Goal: Obtain resource: Obtain resource

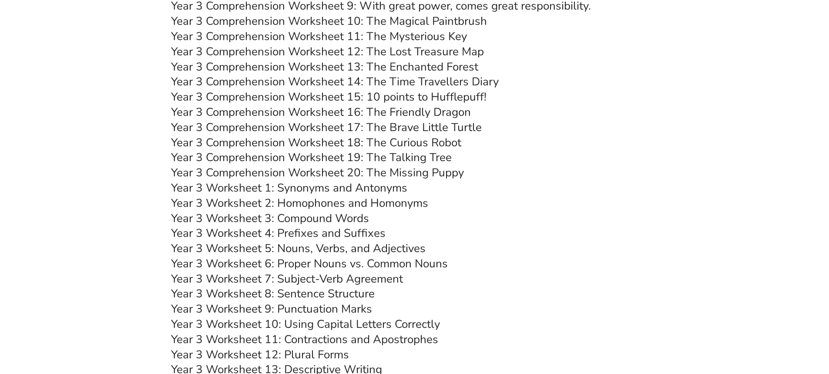
scroll to position [2655, 0]
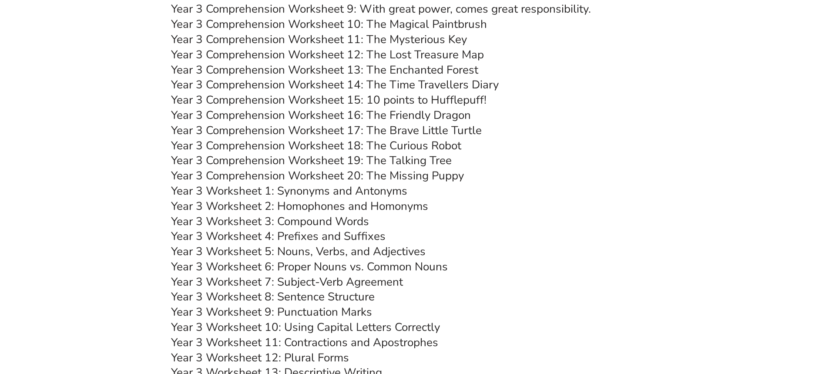
click at [352, 190] on link "Year 3 Worksheet 1: Synonyms and Antonyms" at bounding box center [289, 190] width 236 height 15
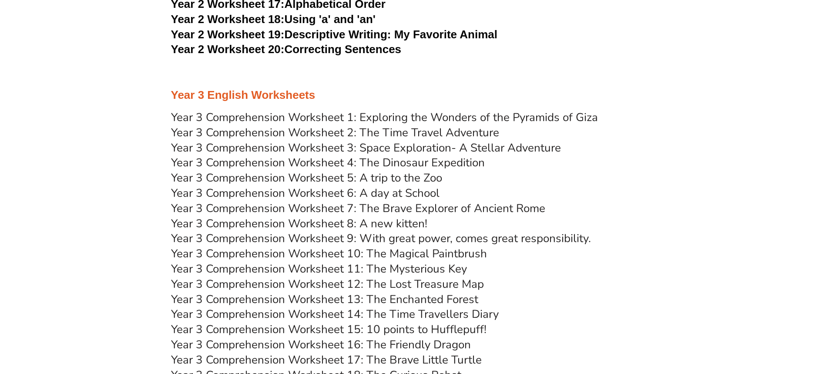
scroll to position [2394, 0]
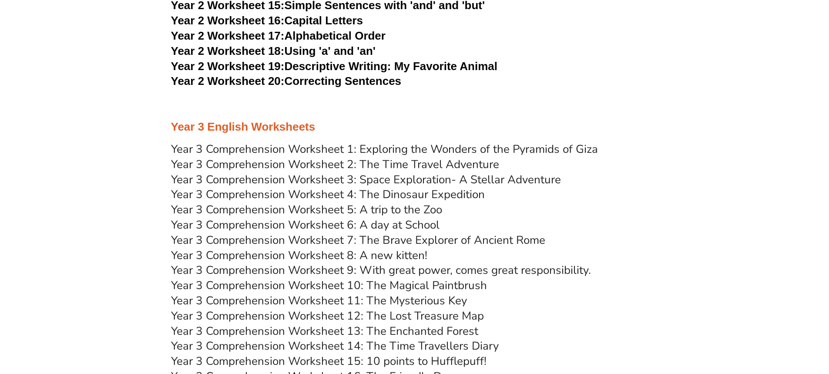
click at [408, 148] on link "Year 3 Comprehension Worksheet 1: Exploring the Wonders of the Pyramids of Giza" at bounding box center [384, 148] width 427 height 15
click at [462, 164] on link "Year 3 Comprehension Worksheet 2: The Time Travel Adventure" at bounding box center [335, 164] width 328 height 15
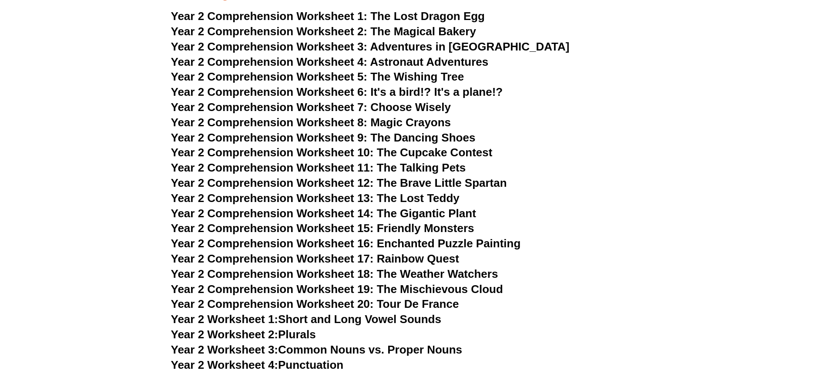
scroll to position [1741, 0]
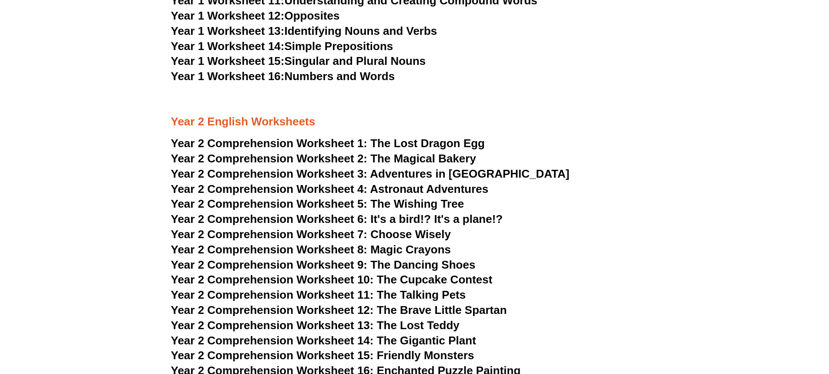
click at [308, 143] on span "Year 2 Comprehension Worksheet 1:" at bounding box center [269, 143] width 197 height 13
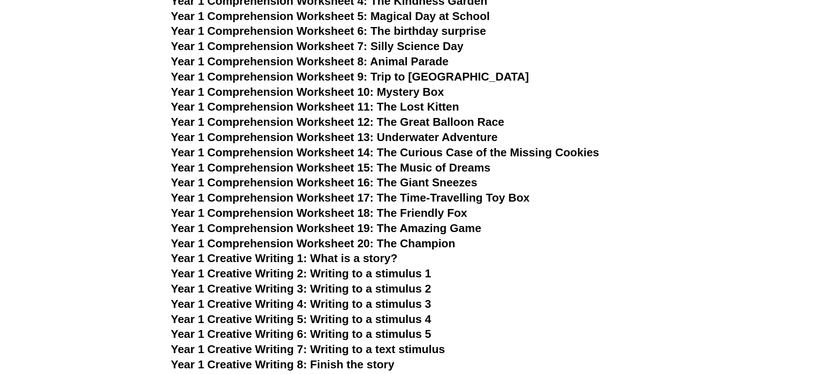
scroll to position [957, 0]
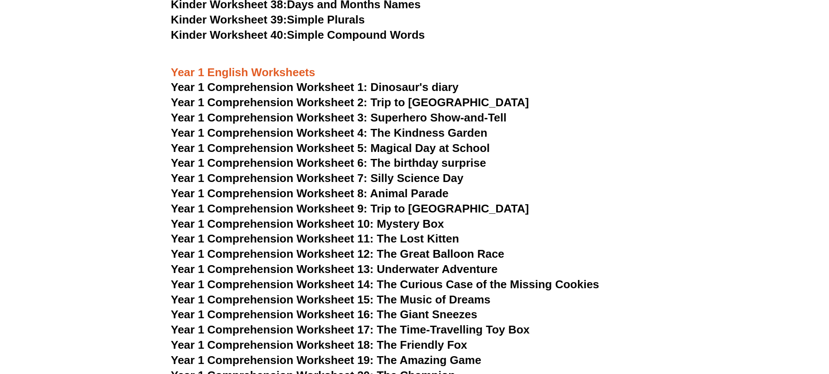
click at [402, 89] on span "Year 1 Comprehension Worksheet 1: Dinosaur's diary" at bounding box center [315, 87] width 288 height 13
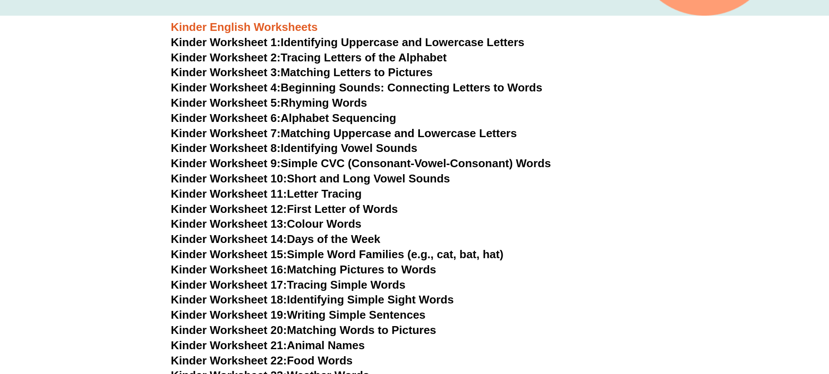
scroll to position [305, 0]
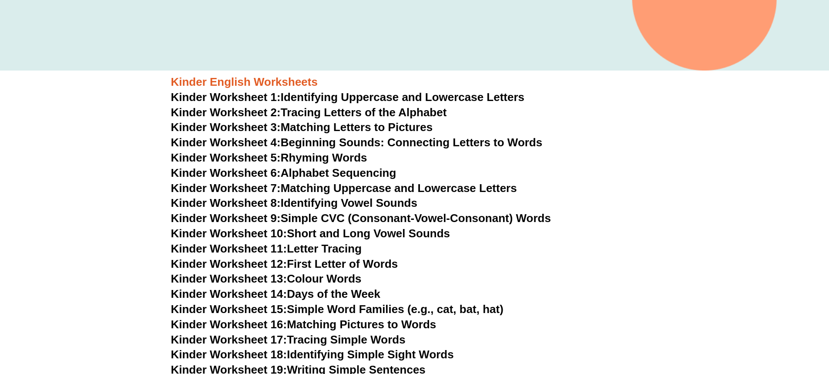
click at [359, 98] on link "Kinder Worksheet 1: Identifying Uppercase and Lowercase Letters" at bounding box center [348, 97] width 354 height 13
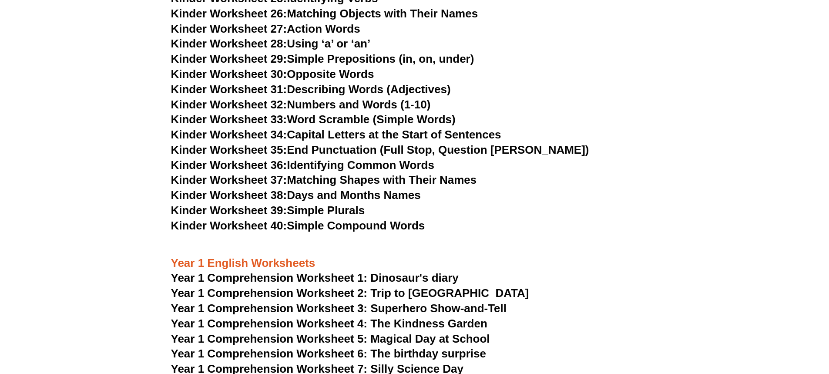
scroll to position [914, 0]
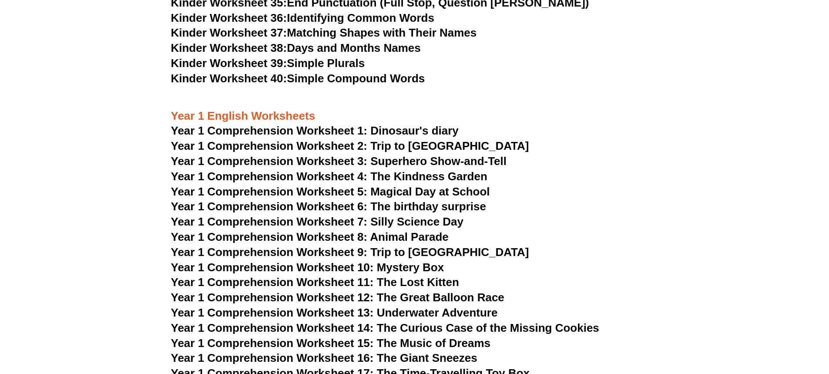
click at [397, 131] on span "Year 1 Comprehension Worksheet 1: Dinosaur's diary" at bounding box center [315, 130] width 288 height 13
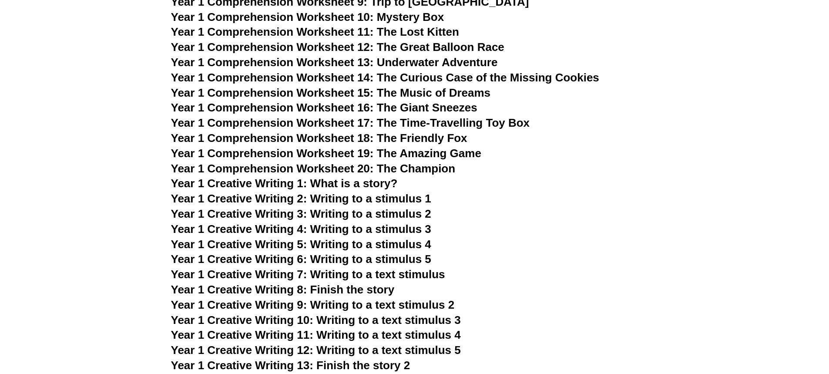
scroll to position [1262, 0]
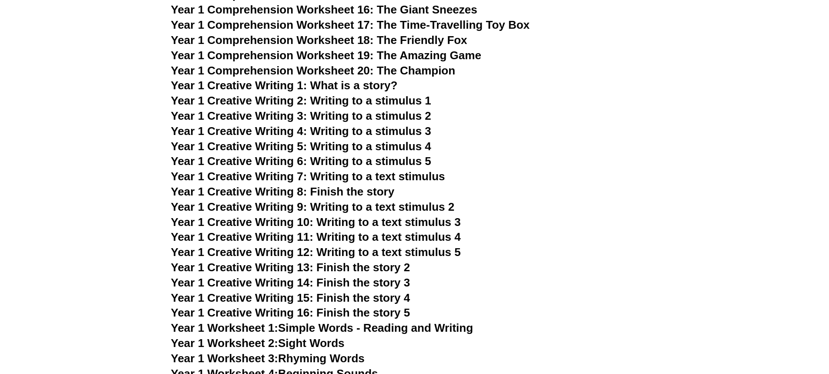
click at [346, 88] on span "Year 1 Creative Writing 1: What is a story?" at bounding box center [284, 85] width 227 height 13
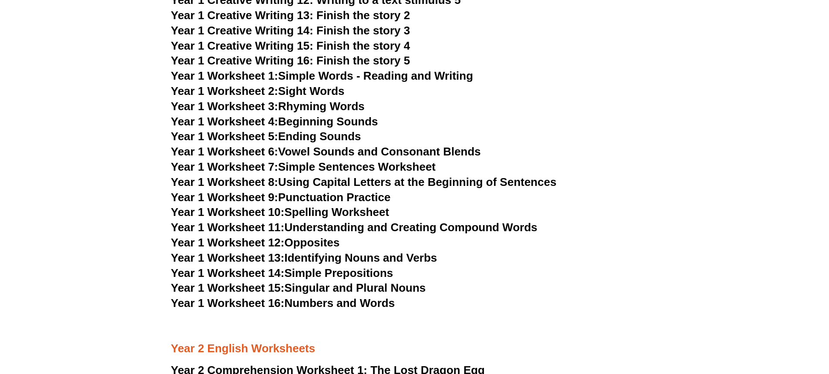
scroll to position [1523, 0]
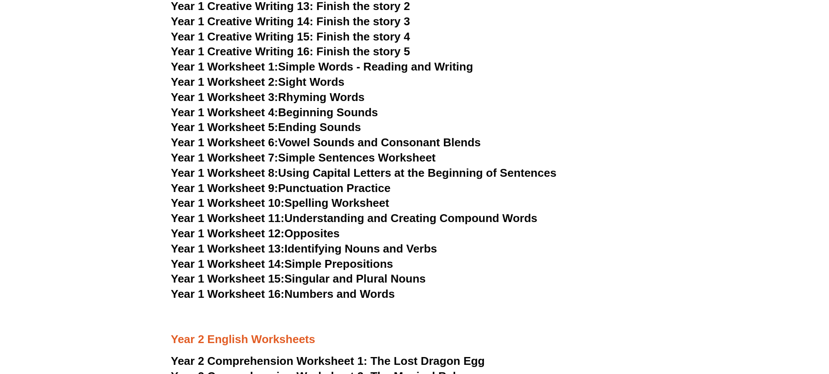
click at [233, 69] on span "Year 1 Worksheet 1:" at bounding box center [224, 66] width 107 height 13
click at [310, 296] on link "Year 1 Worksheet 16: Numbers and Words" at bounding box center [283, 293] width 224 height 13
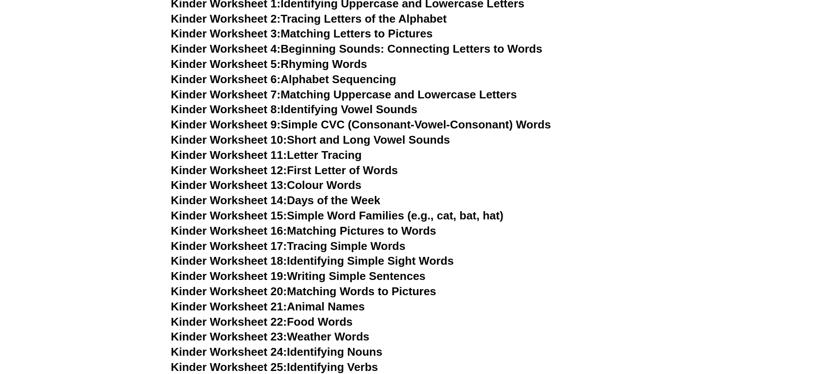
scroll to position [348, 0]
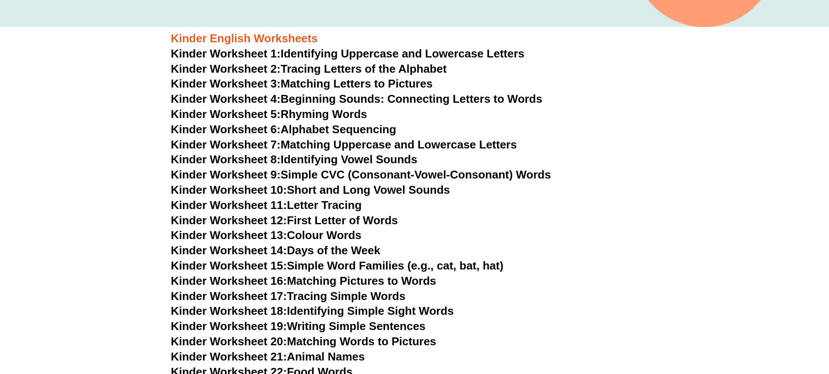
click at [379, 68] on link "Kinder Worksheet 2: Tracing Letters of the Alphabet" at bounding box center [309, 68] width 276 height 13
